Goal: Transaction & Acquisition: Purchase product/service

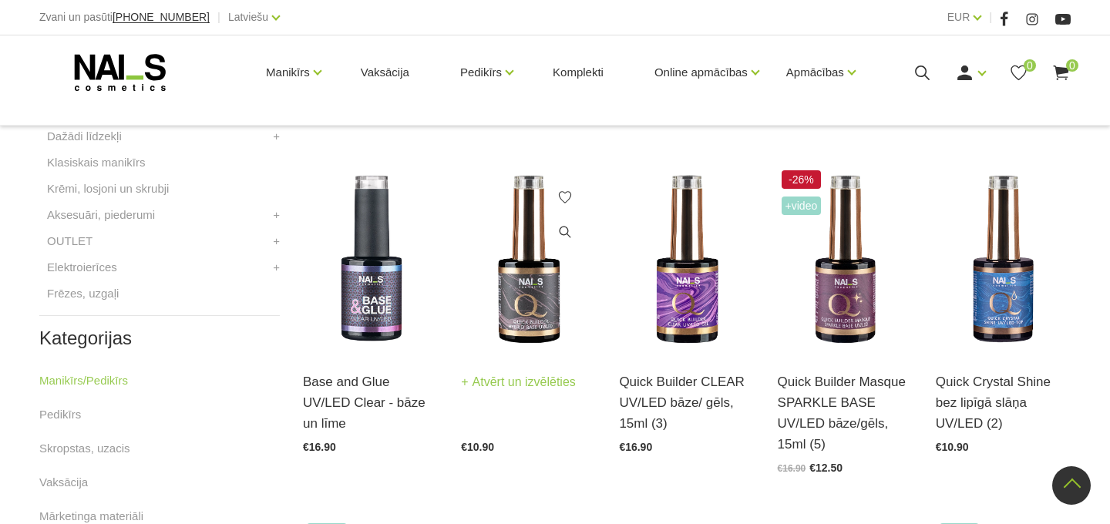
scroll to position [666, 0]
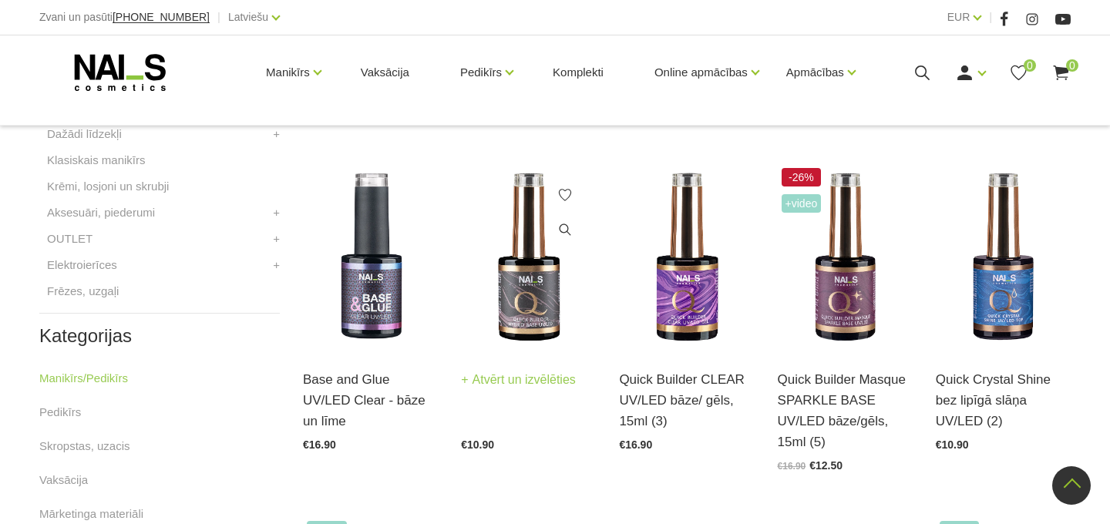
click at [546, 378] on link "Atvērt un izvēlēties" at bounding box center [518, 380] width 115 height 22
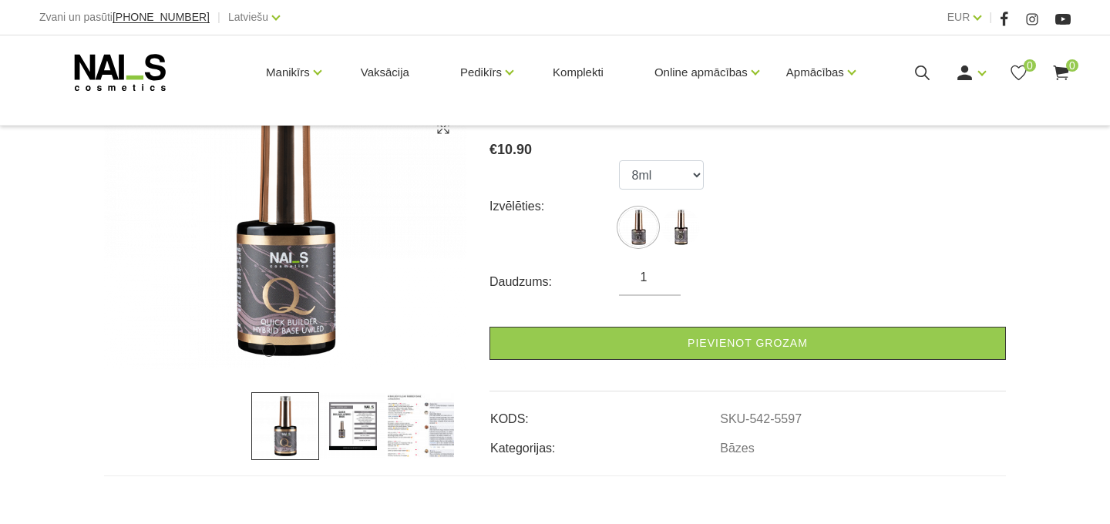
scroll to position [250, 0]
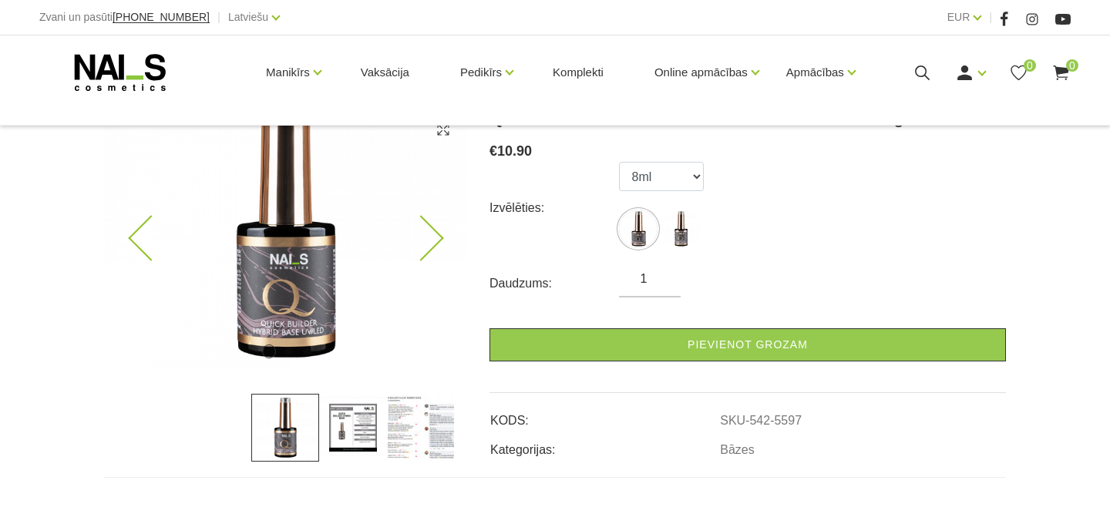
click at [438, 247] on img at bounding box center [285, 223] width 362 height 295
click at [438, 237] on icon at bounding box center [420, 238] width 45 height 45
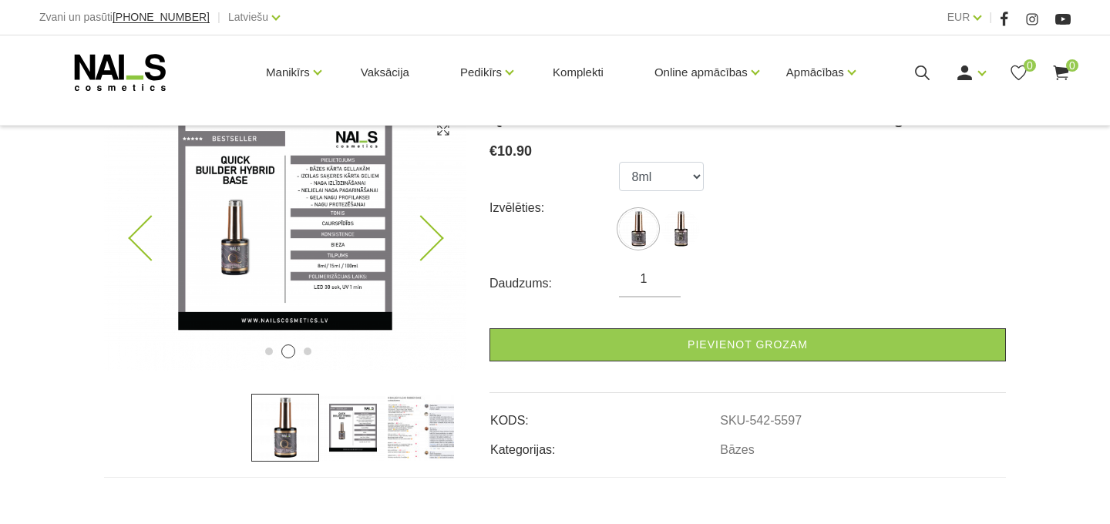
click at [132, 232] on img at bounding box center [285, 223] width 362 height 295
click at [126, 230] on img at bounding box center [285, 223] width 362 height 295
click at [136, 240] on icon at bounding box center [150, 238] width 45 height 45
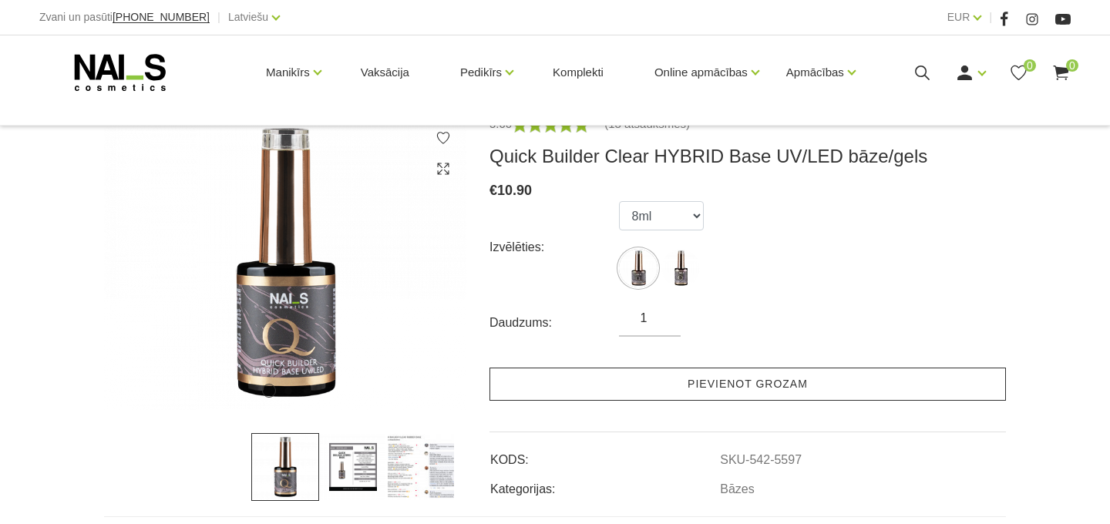
scroll to position [211, 0]
click at [811, 388] on link "Pievienot grozam" at bounding box center [747, 384] width 516 height 33
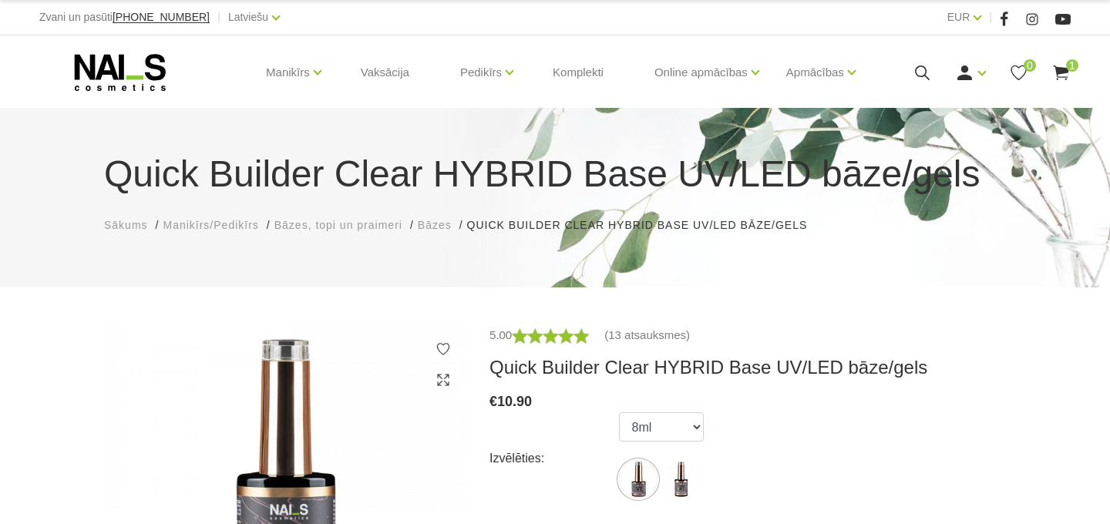
scroll to position [0, 0]
click at [337, 227] on span "Bāzes, topi un praimeri" at bounding box center [338, 225] width 128 height 12
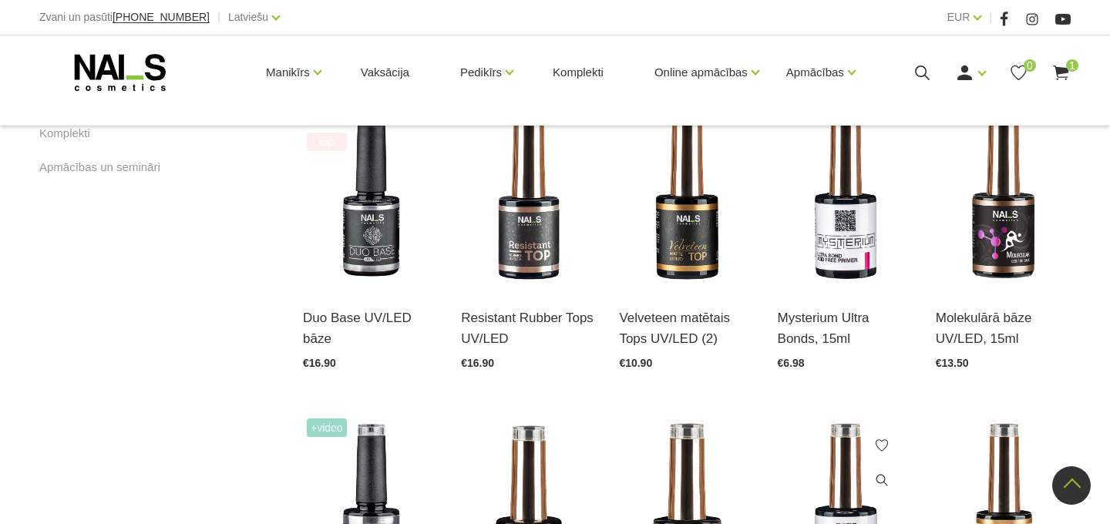
scroll to position [1076, 0]
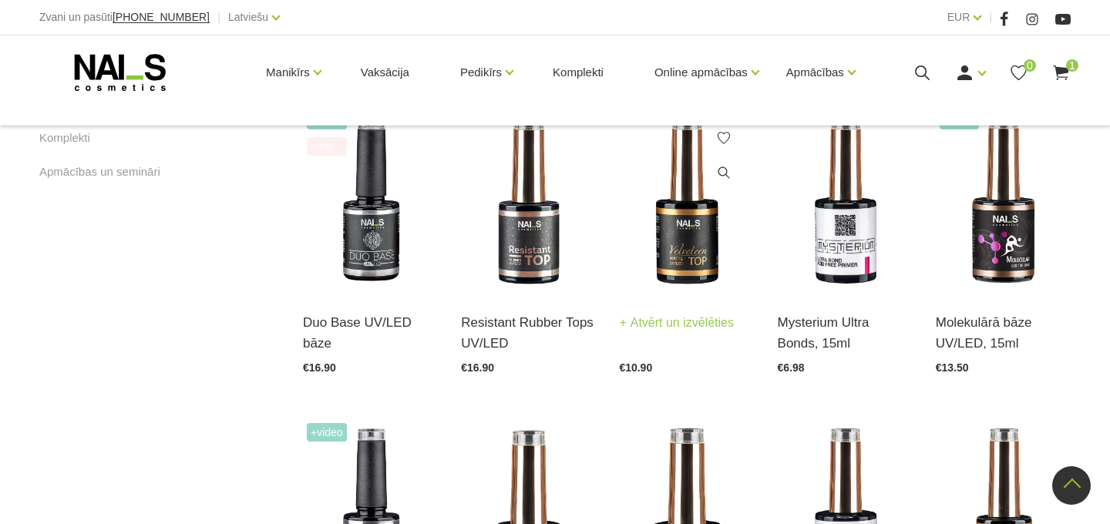
click at [692, 324] on link "Atvērt un izvēlēties" at bounding box center [676, 323] width 115 height 22
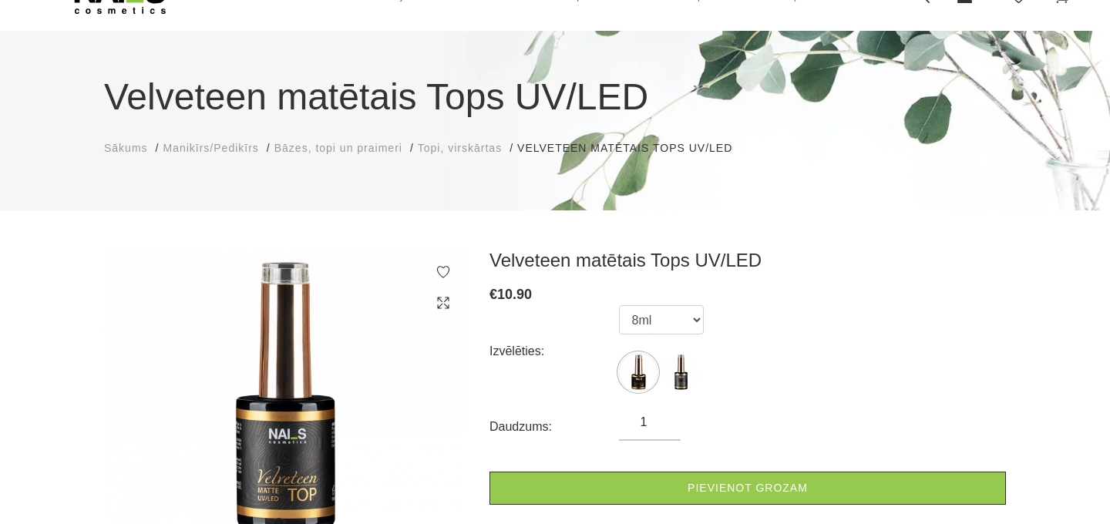
scroll to position [77, 0]
drag, startPoint x: 798, startPoint y: 489, endPoint x: 847, endPoint y: 428, distance: 78.5
click at [798, 489] on link "Pievienot grozam" at bounding box center [747, 488] width 516 height 33
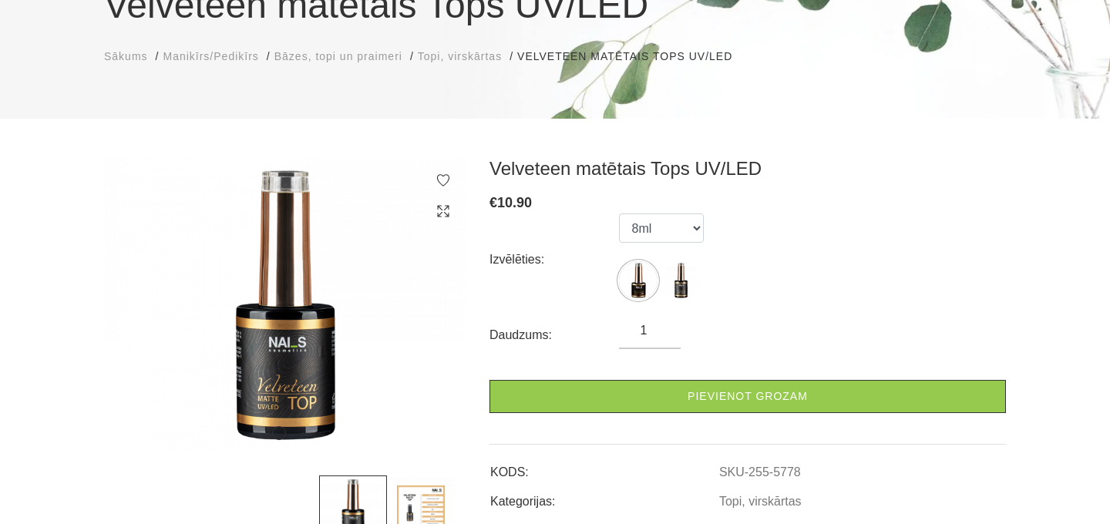
scroll to position [170, 0]
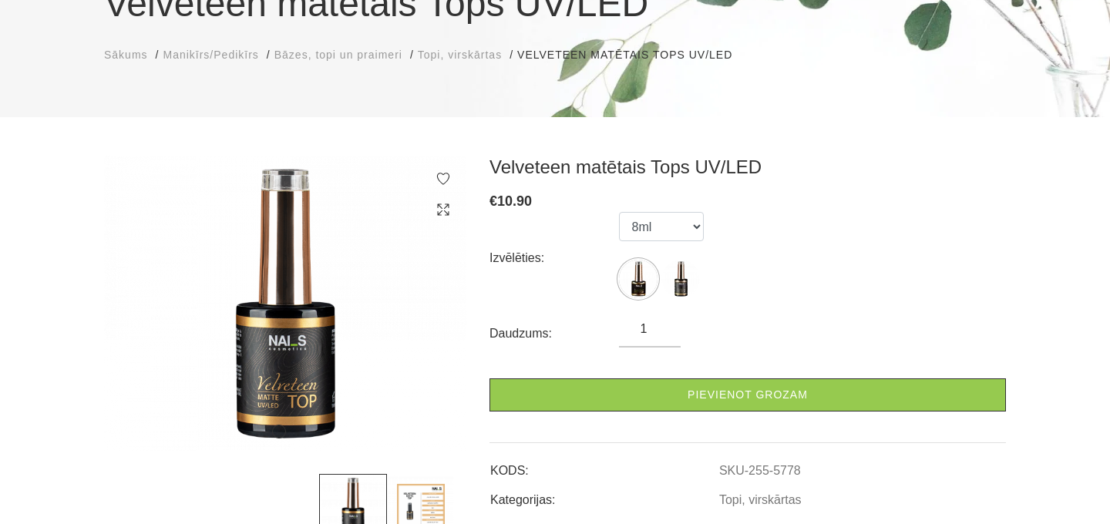
click at [356, 55] on span "Bāzes, topi un praimeri" at bounding box center [338, 55] width 128 height 12
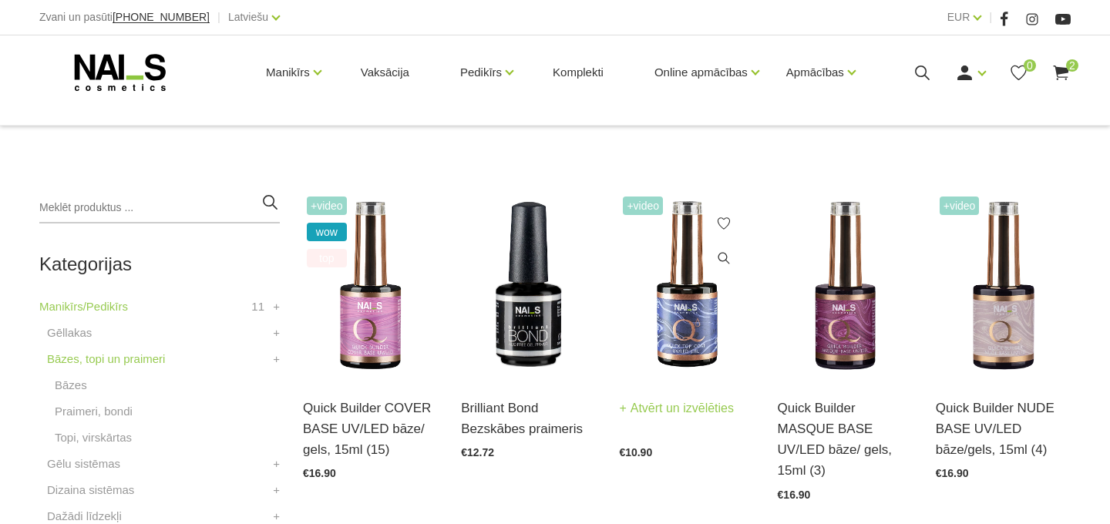
scroll to position [280, 0]
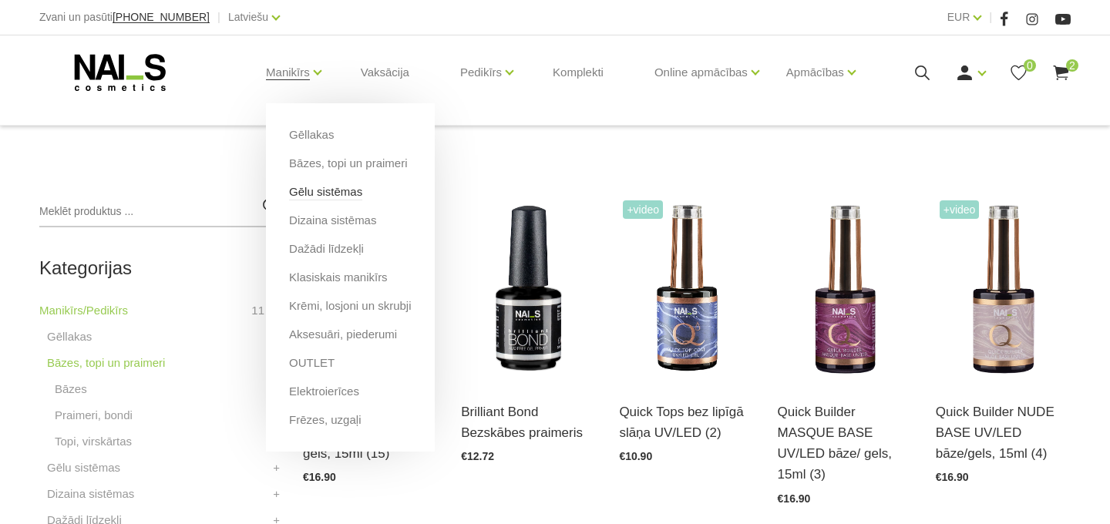
click at [362, 196] on link "Gēlu sistēmas" at bounding box center [325, 191] width 73 height 17
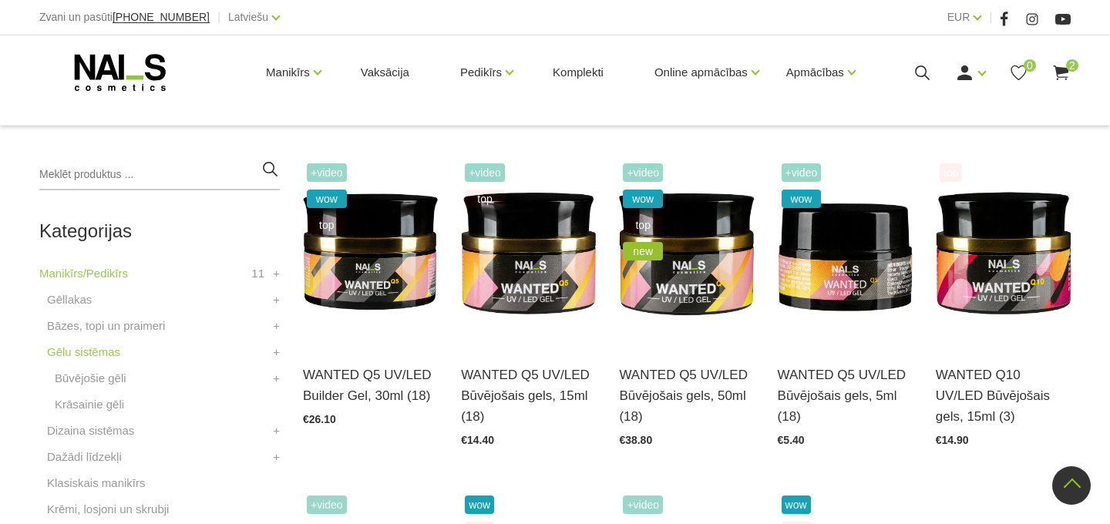
scroll to position [29, 0]
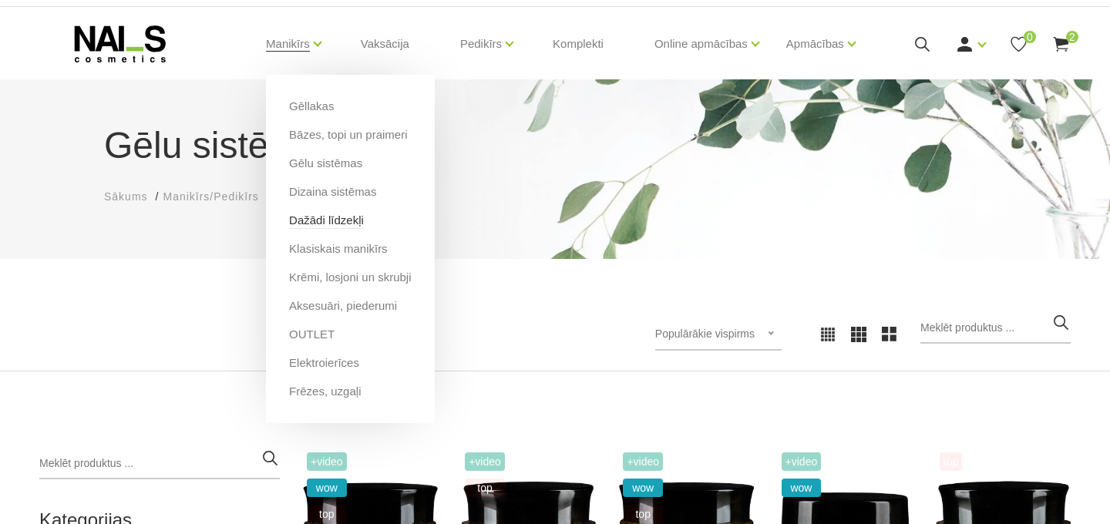
click at [364, 223] on link "Dažādi līdzekļi" at bounding box center [326, 220] width 75 height 17
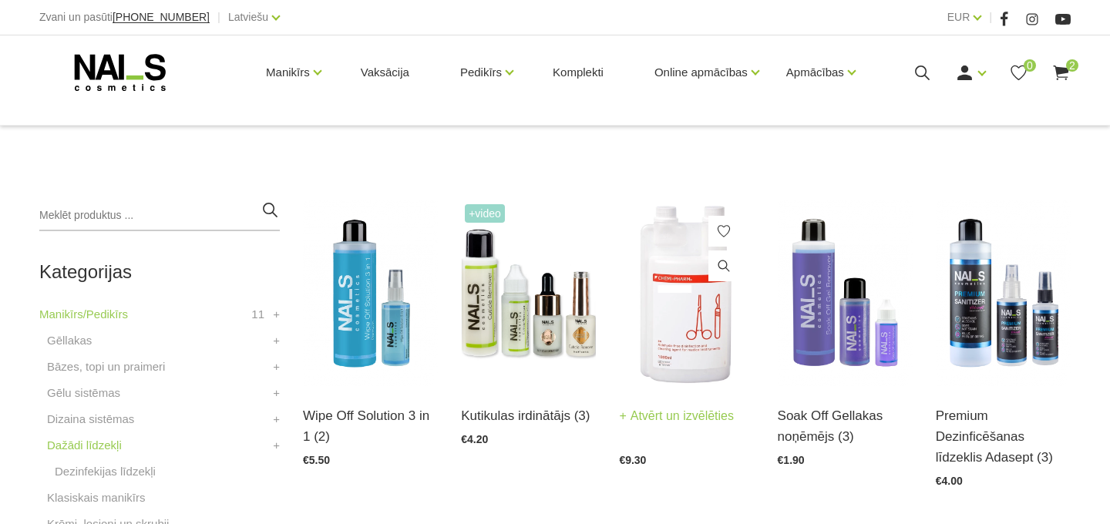
scroll to position [320, 0]
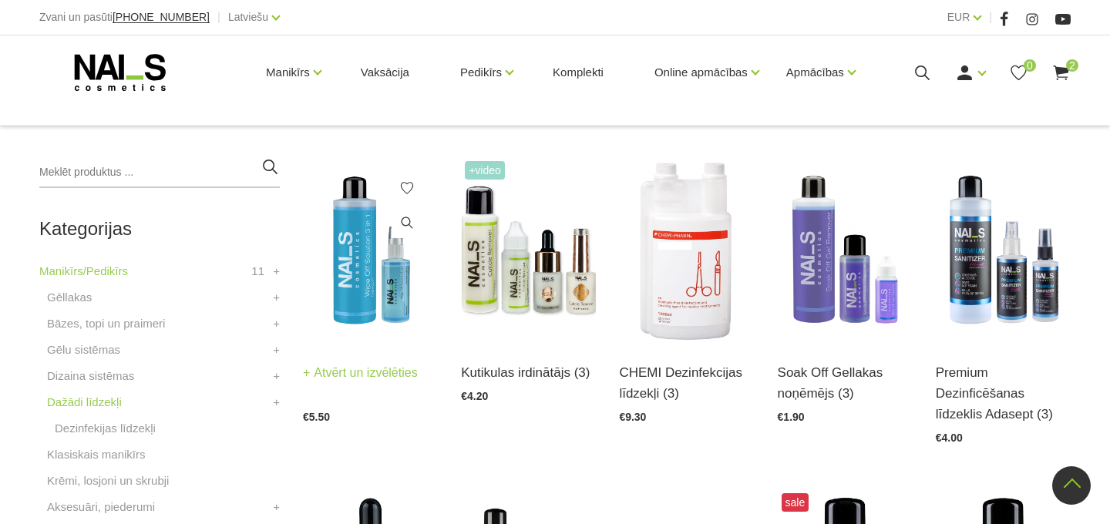
click at [347, 278] on img at bounding box center [370, 250] width 135 height 186
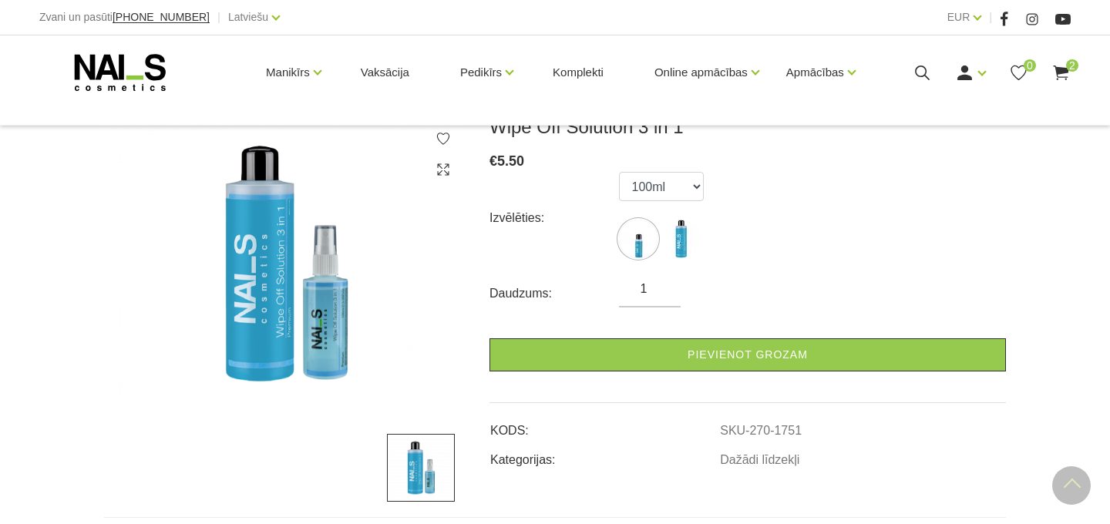
scroll to position [202, 0]
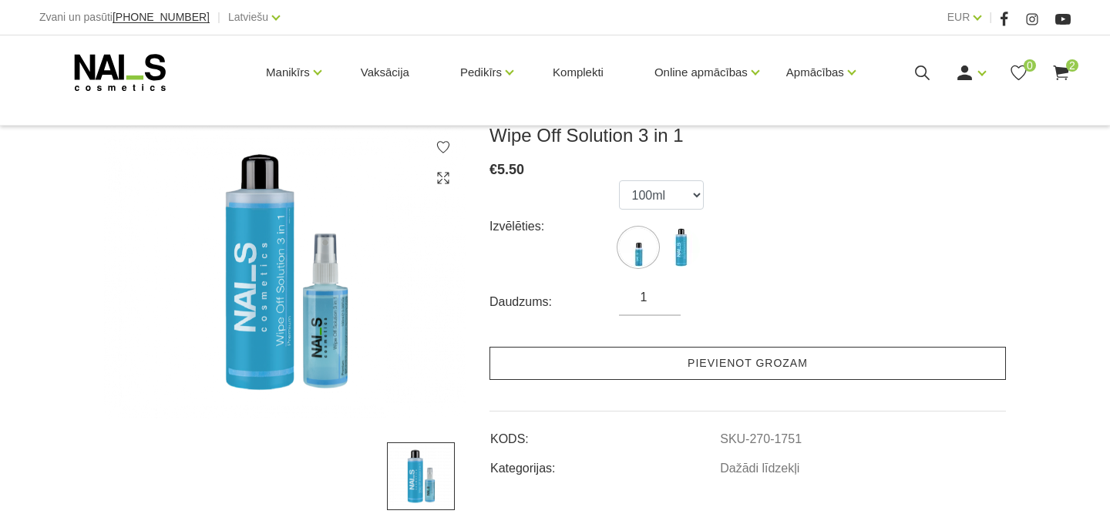
click at [720, 358] on link "Pievienot grozam" at bounding box center [747, 363] width 516 height 33
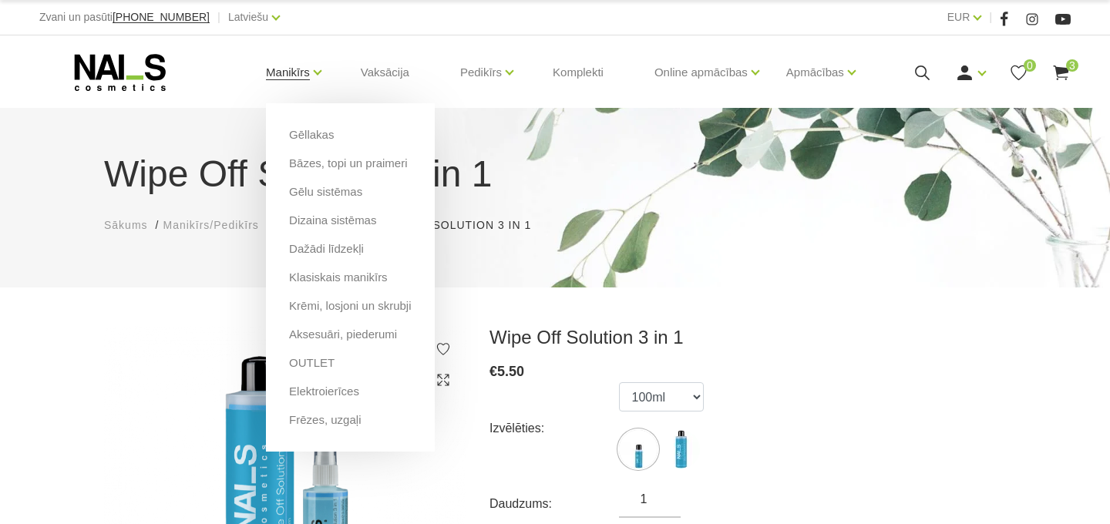
scroll to position [0, 0]
click at [360, 333] on link "Aksesuāri, piederumi" at bounding box center [343, 334] width 108 height 17
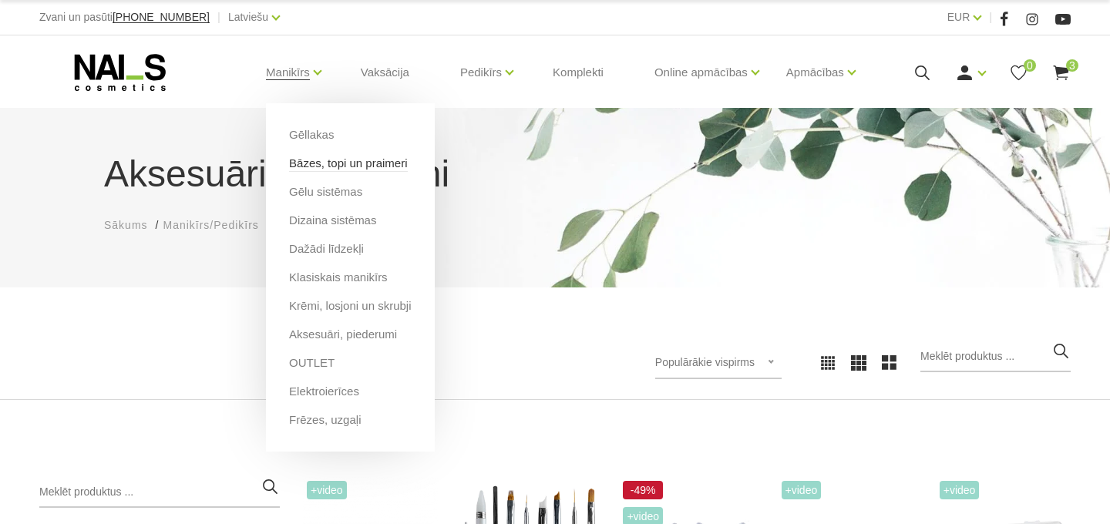
click at [392, 168] on link "Bāzes, topi un praimeri" at bounding box center [348, 163] width 118 height 17
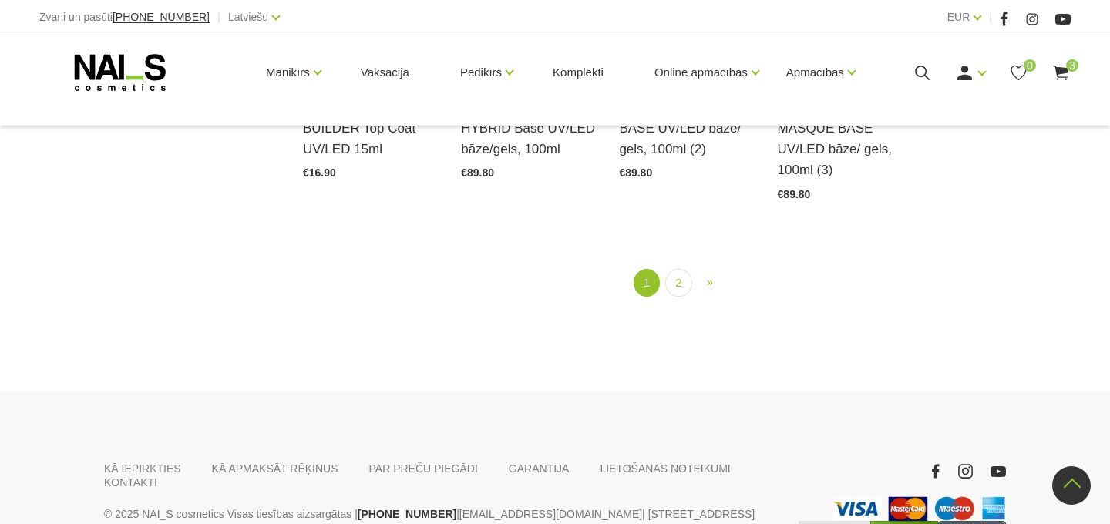
scroll to position [1917, 1]
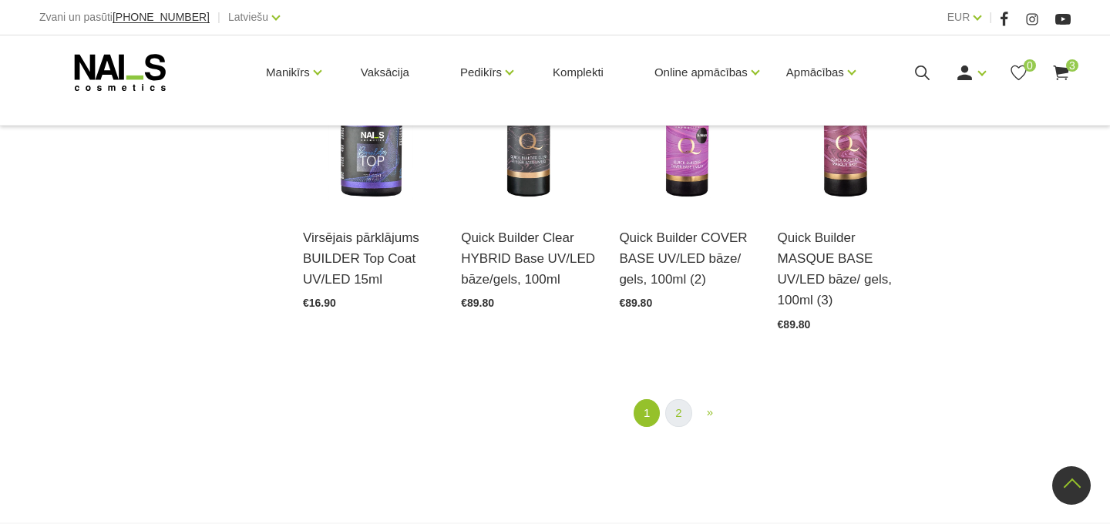
click at [672, 407] on link "2" at bounding box center [678, 413] width 26 height 29
